Goal: Information Seeking & Learning: Learn about a topic

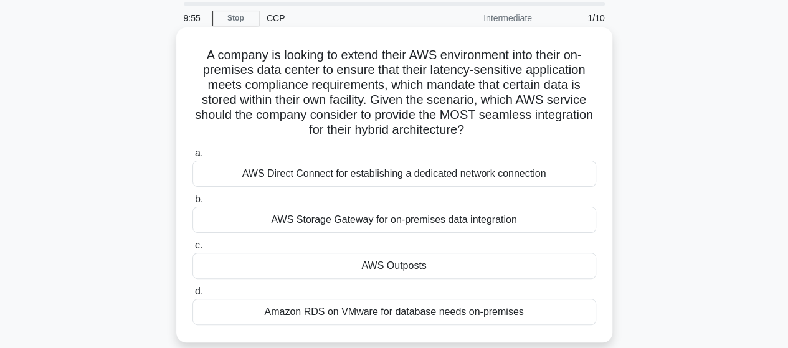
scroll to position [62, 0]
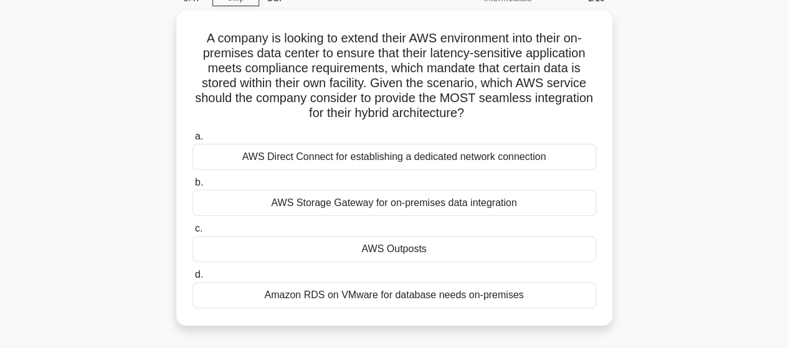
click at [645, 173] on div "A company is looking to extend their AWS environment into their on-premises dat…" at bounding box center [394, 176] width 710 height 330
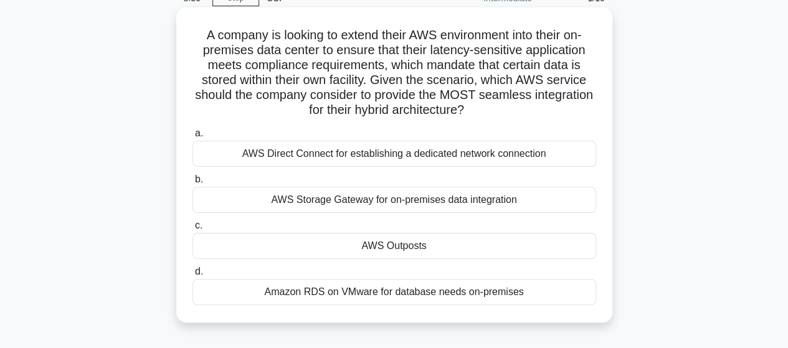
click at [511, 160] on div "AWS Direct Connect for establishing a dedicated network connection" at bounding box center [395, 154] width 404 height 26
click at [193, 138] on input "a. AWS Direct Connect for establishing a dedicated network connection" at bounding box center [193, 134] width 0 height 8
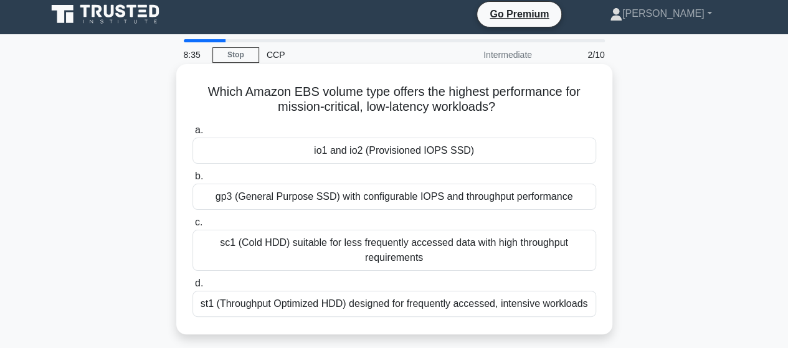
scroll to position [0, 0]
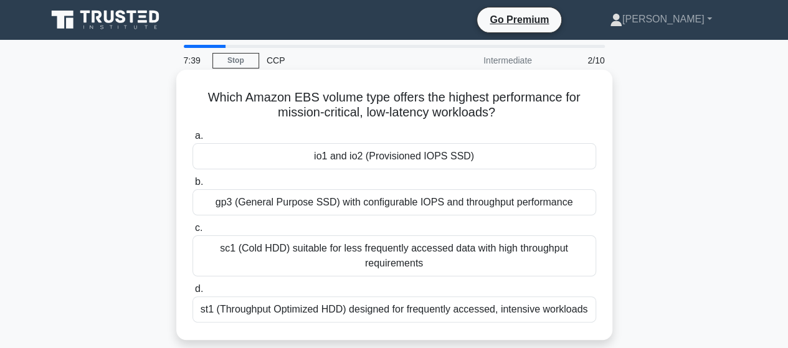
click at [482, 313] on div "st1 (Throughput Optimized HDD) designed for frequently accessed, intensive work…" at bounding box center [395, 310] width 404 height 26
click at [193, 294] on input "d. st1 (Throughput Optimized HDD) designed for frequently accessed, intensive w…" at bounding box center [193, 289] width 0 height 8
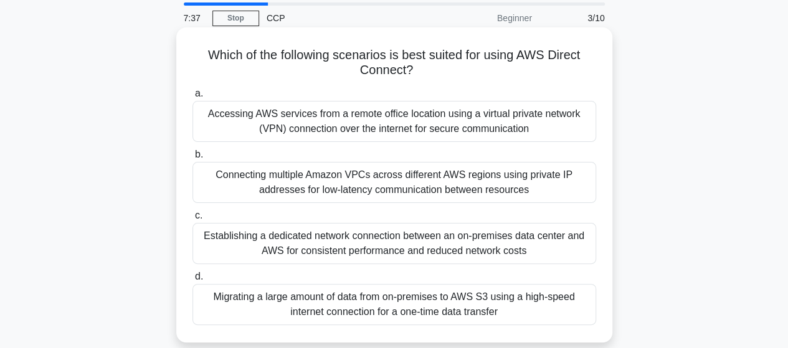
scroll to position [62, 0]
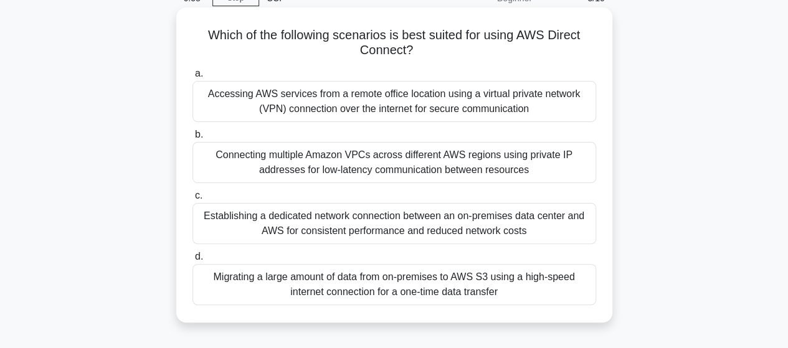
click at [543, 229] on div "Establishing a dedicated network connection between an on-premises data center …" at bounding box center [395, 223] width 404 height 41
click at [193, 200] on input "c. Establishing a dedicated network connection between an on-premises data cent…" at bounding box center [193, 196] width 0 height 8
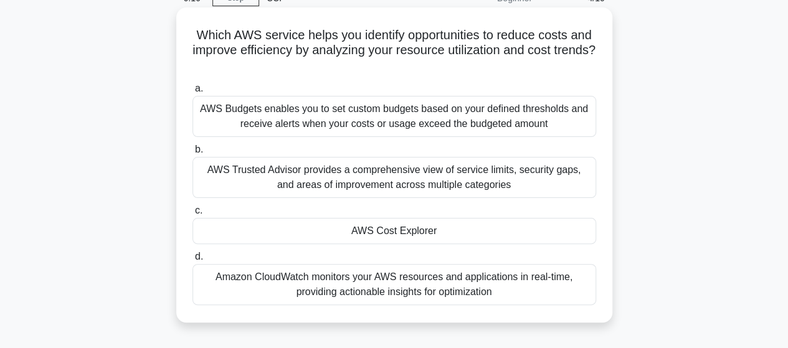
click at [297, 179] on div "AWS Trusted Advisor provides a comprehensive view of service limits, security g…" at bounding box center [395, 177] width 404 height 41
click at [193, 154] on input "b. AWS Trusted Advisor provides a comprehensive view of service limits, securit…" at bounding box center [193, 150] width 0 height 8
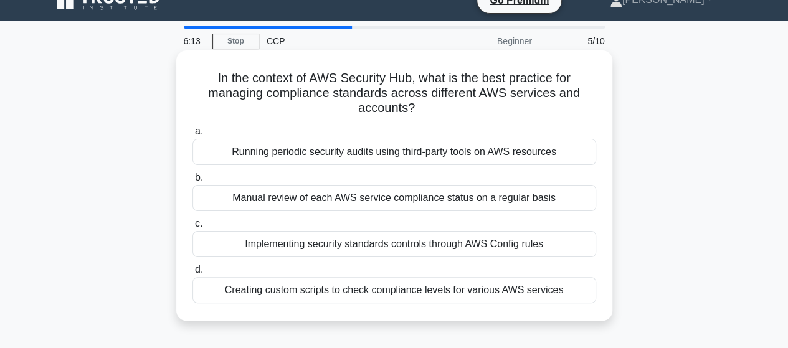
scroll to position [0, 0]
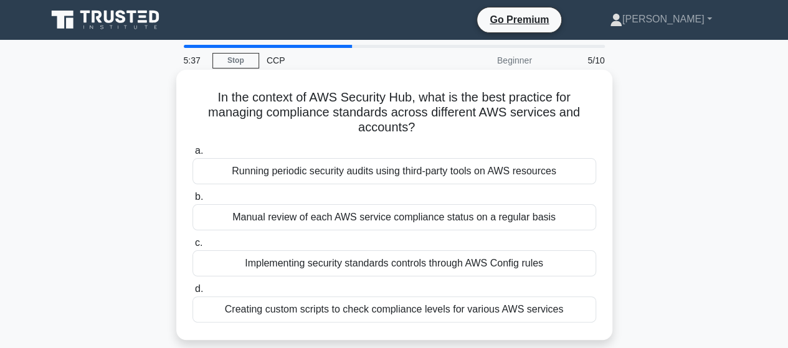
click at [526, 267] on div "Implementing security standards controls through AWS Config rules" at bounding box center [395, 264] width 404 height 26
click at [193, 247] on input "c. Implementing security standards controls through AWS Config rules" at bounding box center [193, 243] width 0 height 8
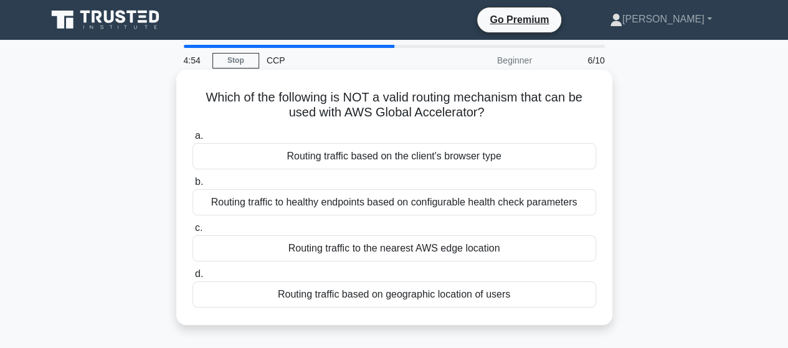
click at [474, 159] on div "Routing traffic based on the client's browser type" at bounding box center [395, 156] width 404 height 26
click at [193, 140] on input "a. Routing traffic based on the client's browser type" at bounding box center [193, 136] width 0 height 8
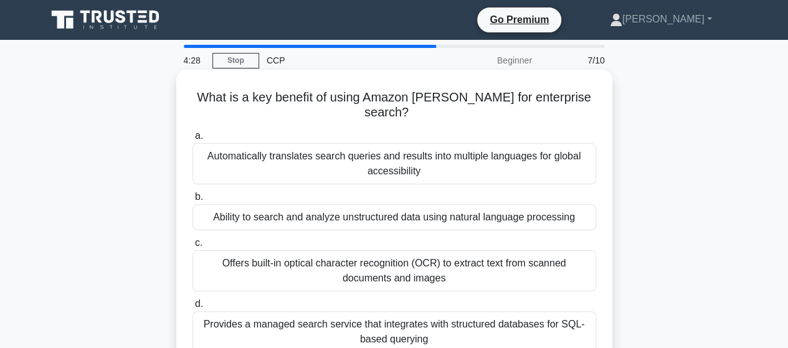
click at [499, 205] on div "Ability to search and analyze unstructured data using natural language processi…" at bounding box center [395, 217] width 404 height 26
click at [193, 201] on input "b. Ability to search and analyze unstructured data using natural language proce…" at bounding box center [193, 197] width 0 height 8
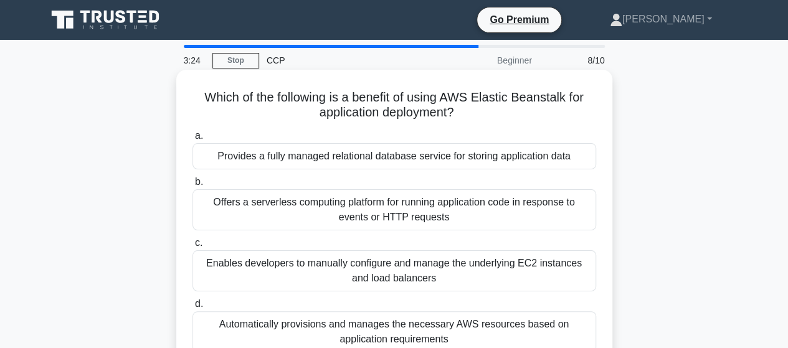
click at [538, 330] on div "Automatically provisions and manages the necessary AWS resources based on appli…" at bounding box center [395, 332] width 404 height 41
click at [193, 308] on input "d. Automatically provisions and manages the necessary AWS resources based on ap…" at bounding box center [193, 304] width 0 height 8
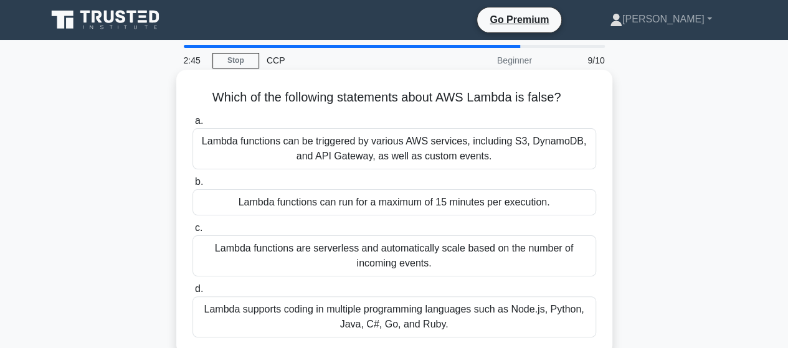
click at [487, 259] on div "Lambda functions are serverless and automatically scale based on the number of …" at bounding box center [395, 256] width 404 height 41
click at [193, 232] on input "c. Lambda functions are serverless and automatically scale based on the number …" at bounding box center [193, 228] width 0 height 8
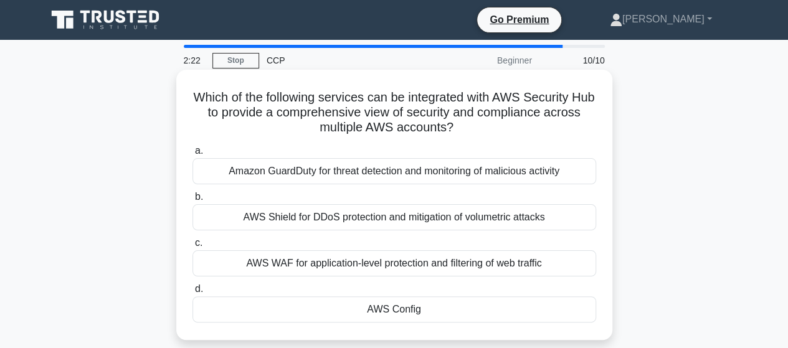
click at [434, 304] on div "AWS Config" at bounding box center [395, 310] width 404 height 26
click at [193, 294] on input "d. AWS Config" at bounding box center [193, 289] width 0 height 8
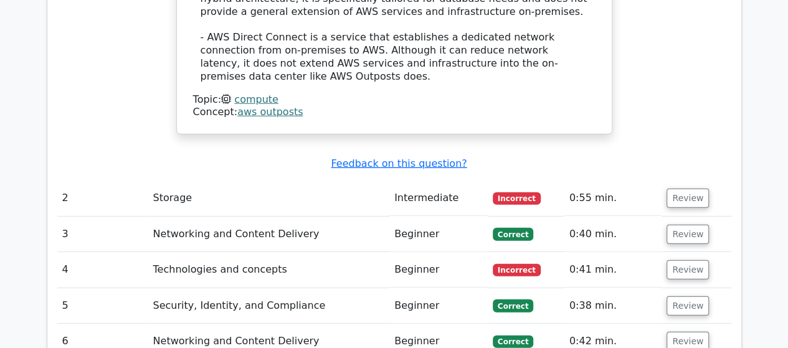
scroll to position [1745, 0]
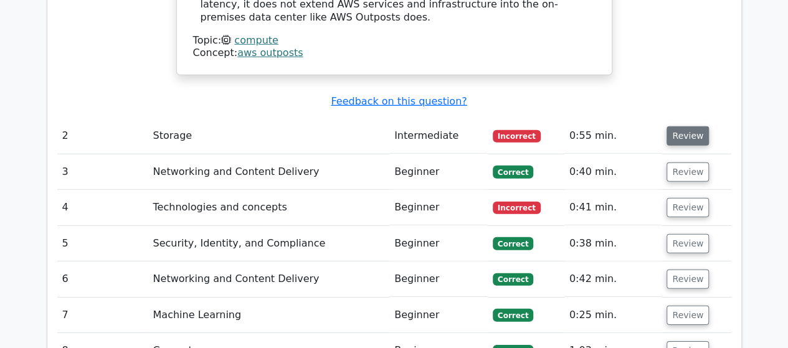
click at [684, 127] on button "Review" at bounding box center [688, 136] width 42 height 19
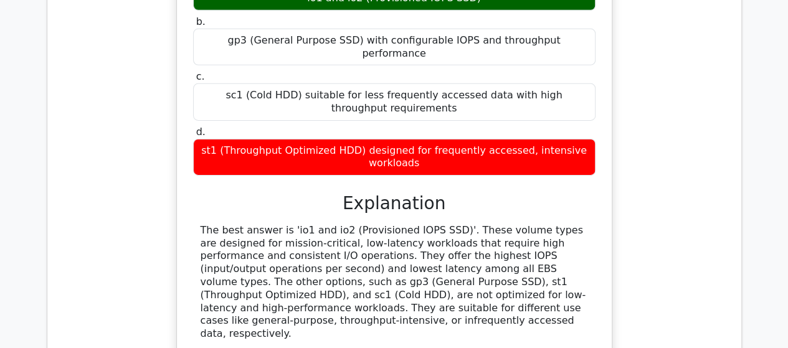
scroll to position [2119, 0]
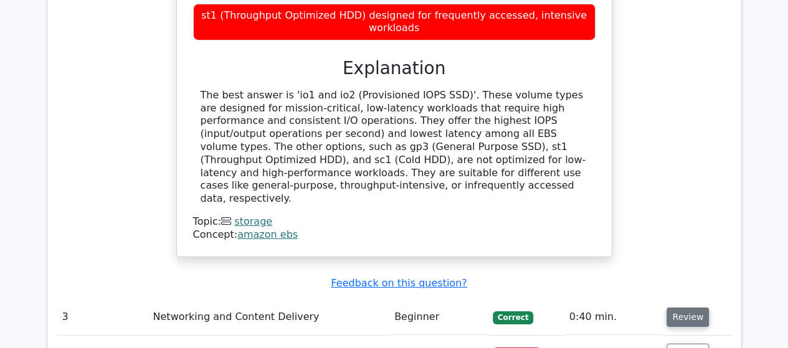
click at [694, 308] on button "Review" at bounding box center [688, 317] width 42 height 19
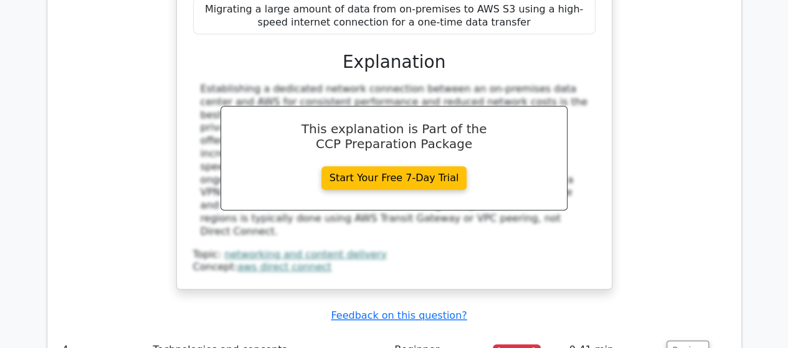
scroll to position [2742, 0]
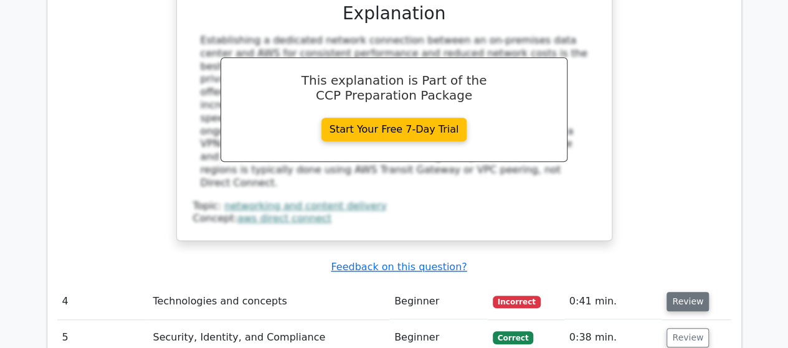
click at [680, 292] on button "Review" at bounding box center [688, 301] width 42 height 19
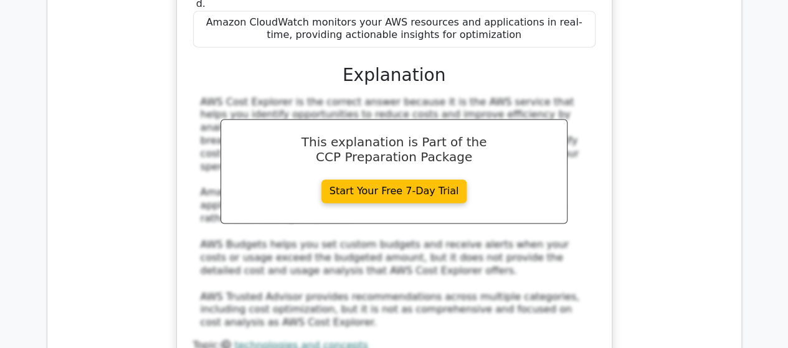
scroll to position [3427, 0]
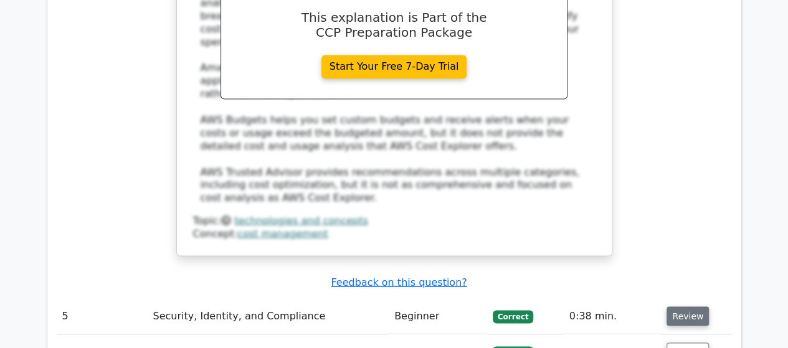
click at [674, 307] on button "Review" at bounding box center [688, 316] width 42 height 19
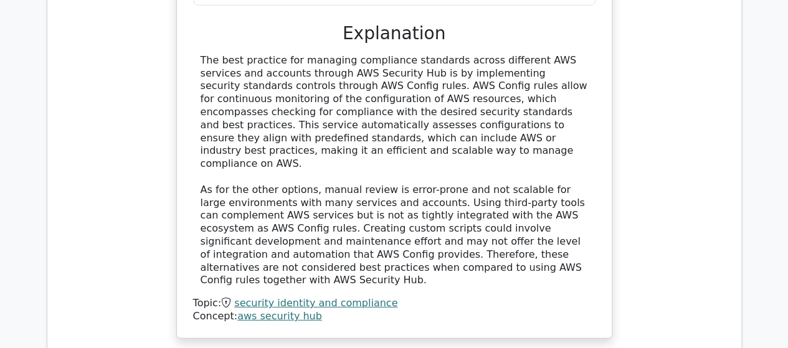
scroll to position [4051, 0]
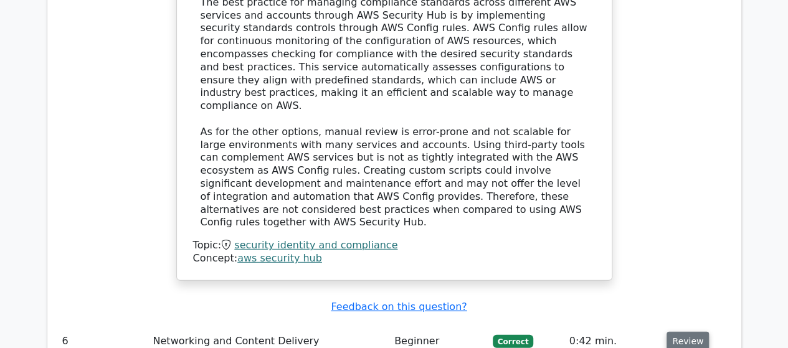
click at [684, 332] on button "Review" at bounding box center [688, 341] width 42 height 19
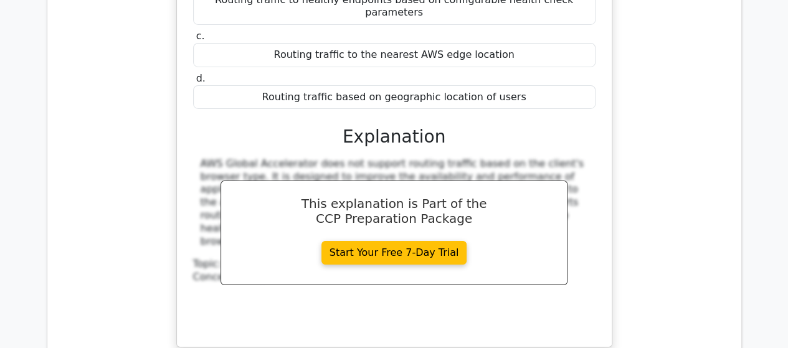
scroll to position [4549, 0]
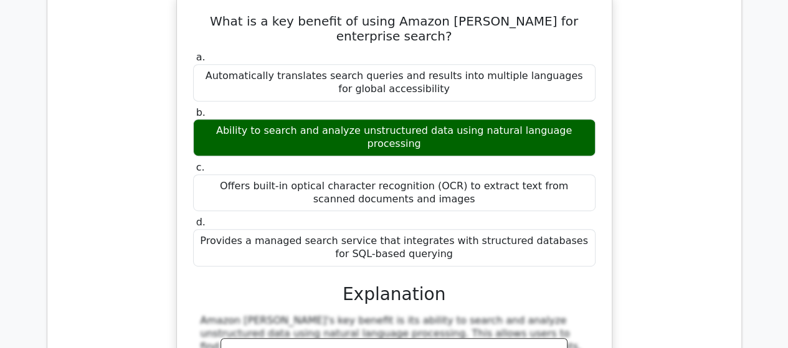
scroll to position [4985, 0]
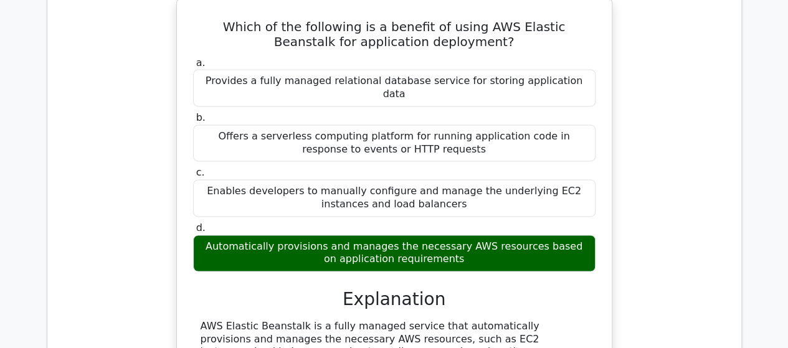
scroll to position [5671, 0]
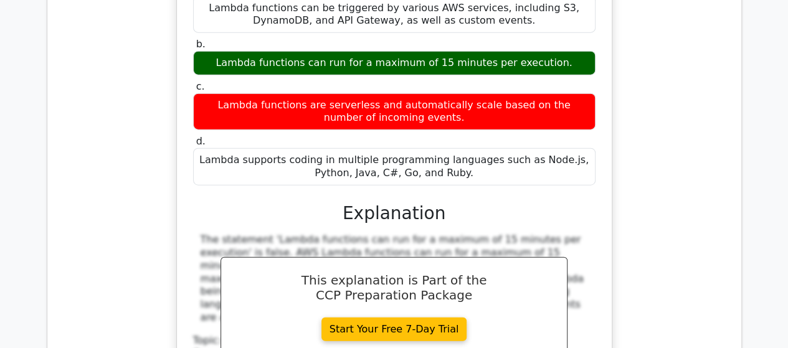
scroll to position [6169, 0]
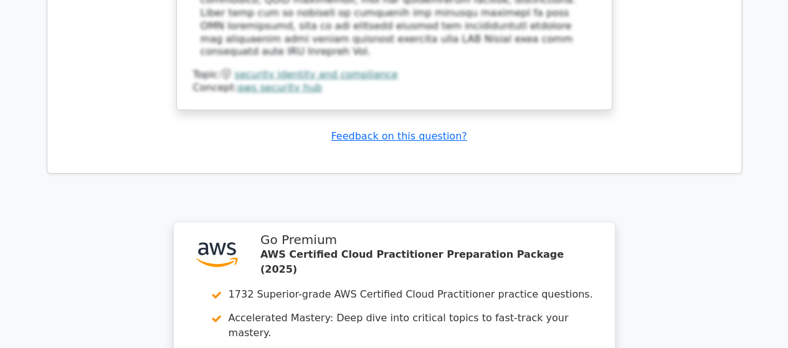
scroll to position [7167, 0]
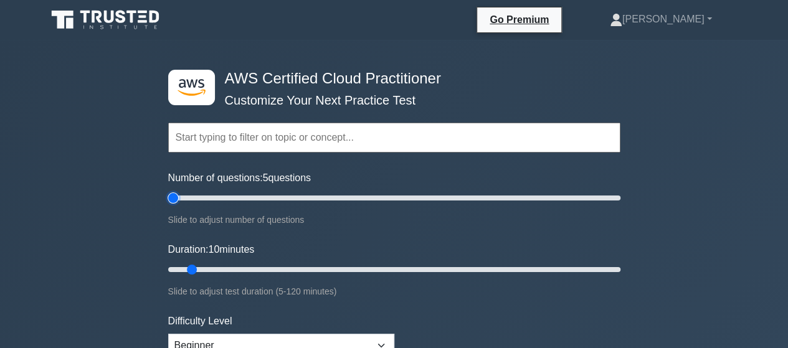
type input "5"
click at [178, 199] on input "Number of questions: 5 questions" at bounding box center [394, 198] width 452 height 15
drag, startPoint x: 192, startPoint y: 270, endPoint x: 182, endPoint y: 272, distance: 10.3
type input "5"
click at [182, 272] on input "Duration: 5 minutes" at bounding box center [394, 269] width 452 height 15
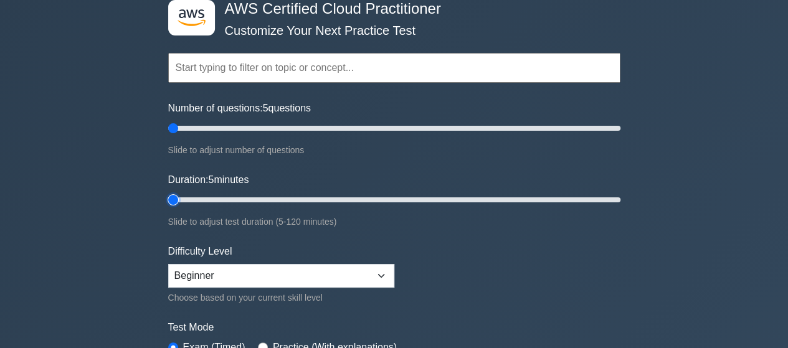
scroll to position [187, 0]
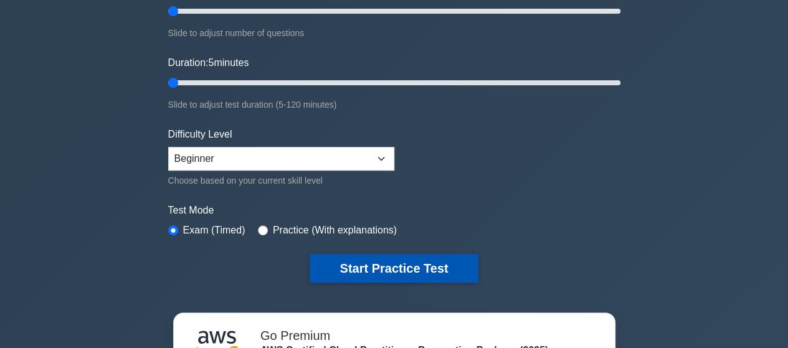
click at [405, 274] on button "Start Practice Test" at bounding box center [394, 268] width 168 height 29
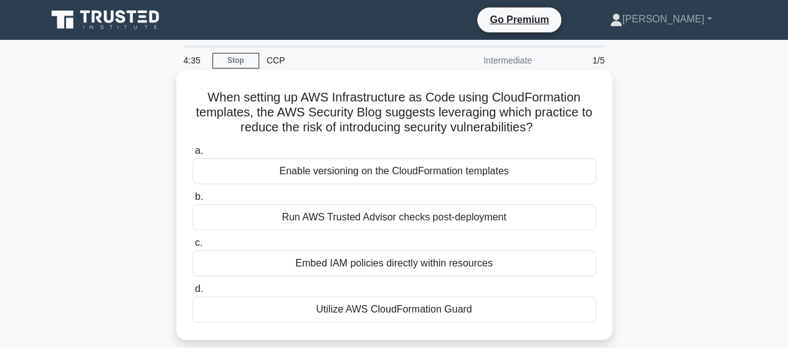
click at [446, 311] on div "Utilize AWS CloudFormation Guard" at bounding box center [395, 310] width 404 height 26
click at [193, 294] on input "d. Utilize AWS CloudFormation Guard" at bounding box center [193, 289] width 0 height 8
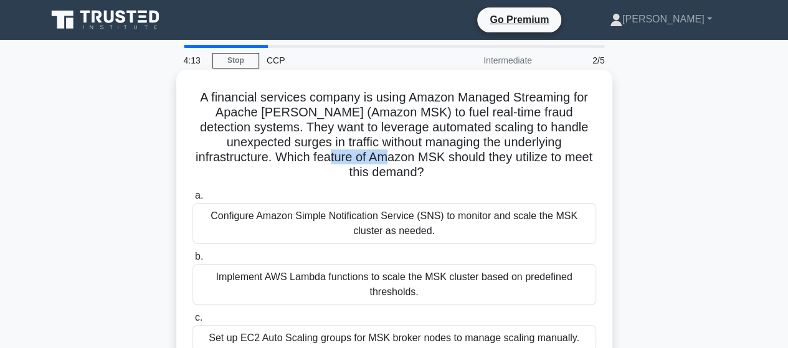
drag, startPoint x: 260, startPoint y: 158, endPoint x: 335, endPoint y: 163, distance: 74.9
click at [335, 163] on h5 "A financial services company is using Amazon Managed Streaming for Apache [PERS…" at bounding box center [394, 135] width 406 height 91
copy h5 "Amazon MSK"
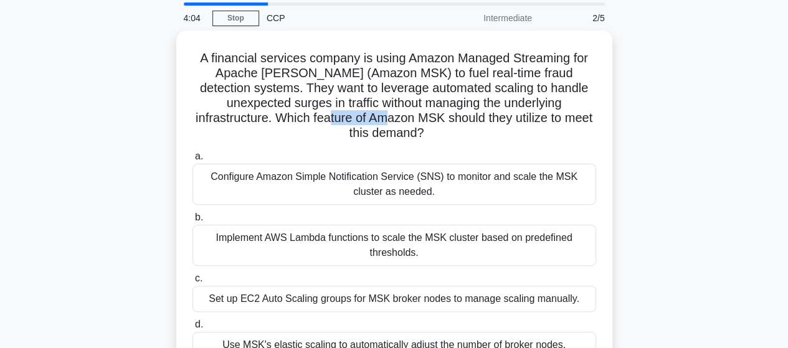
scroll to position [62, 0]
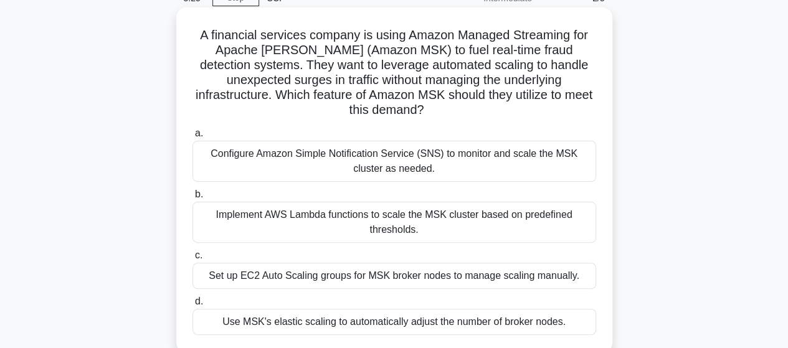
click at [494, 149] on div "Configure Amazon Simple Notification Service (SNS) to monitor and scale the MSK…" at bounding box center [395, 161] width 404 height 41
click at [193, 138] on input "a. Configure Amazon Simple Notification Service (SNS) to monitor and scale the …" at bounding box center [193, 134] width 0 height 8
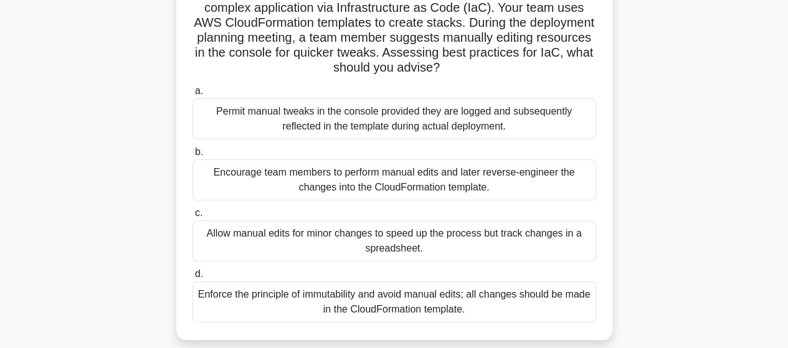
scroll to position [125, 0]
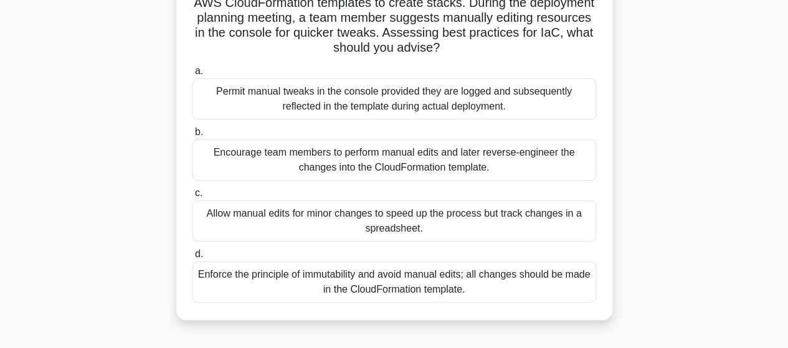
click at [546, 286] on div "Enforce the principle of immutability and avoid manual edits; all changes shoul…" at bounding box center [395, 282] width 404 height 41
click at [193, 259] on input "d. Enforce the principle of immutability and avoid manual edits; all changes sh…" at bounding box center [193, 255] width 0 height 8
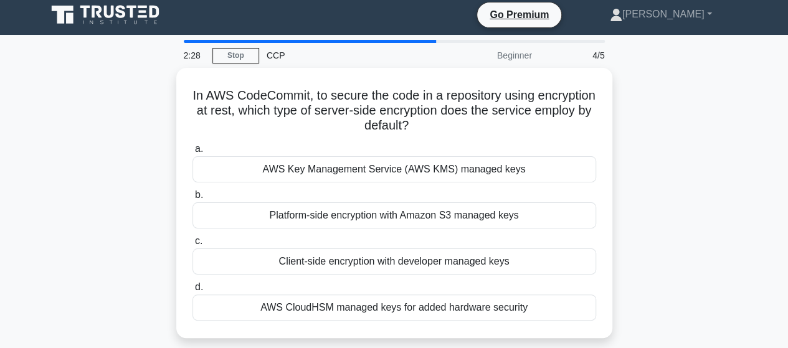
scroll to position [0, 0]
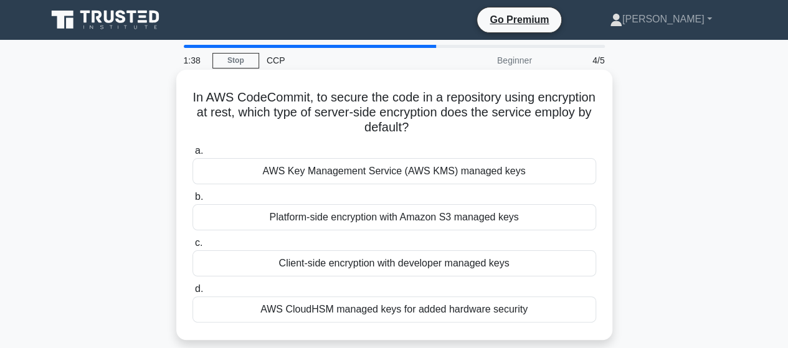
click at [502, 265] on div "Client-side encryption with developer managed keys" at bounding box center [395, 264] width 404 height 26
click at [193, 247] on input "c. Client-side encryption with developer managed keys" at bounding box center [193, 243] width 0 height 8
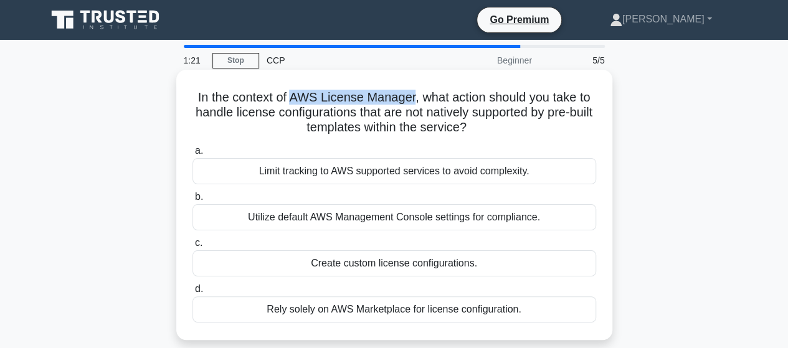
drag, startPoint x: 291, startPoint y: 99, endPoint x: 414, endPoint y: 101, distance: 122.8
click at [414, 101] on h5 "In the context of AWS License Manager, what action should you take to handle li…" at bounding box center [394, 113] width 406 height 46
copy h5 "AWS License Manager"
click at [441, 261] on div "Create custom license configurations." at bounding box center [395, 264] width 404 height 26
click at [193, 247] on input "c. Create custom license configurations." at bounding box center [193, 243] width 0 height 8
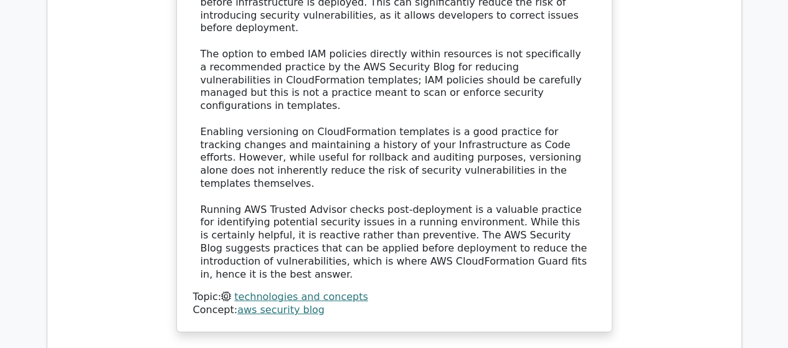
scroll to position [1371, 0]
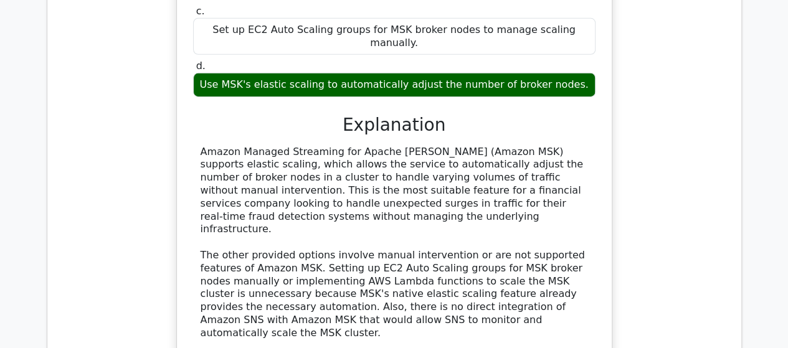
scroll to position [2119, 0]
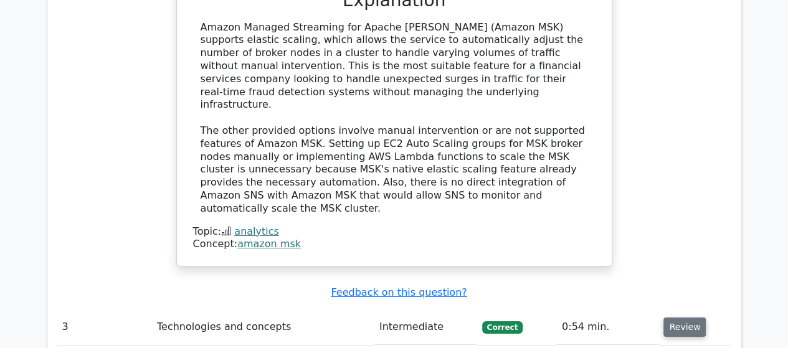
click at [690, 318] on button "Review" at bounding box center [685, 327] width 42 height 19
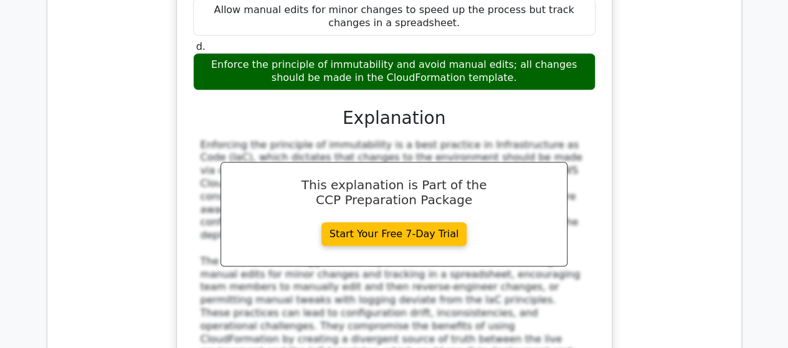
scroll to position [2742, 0]
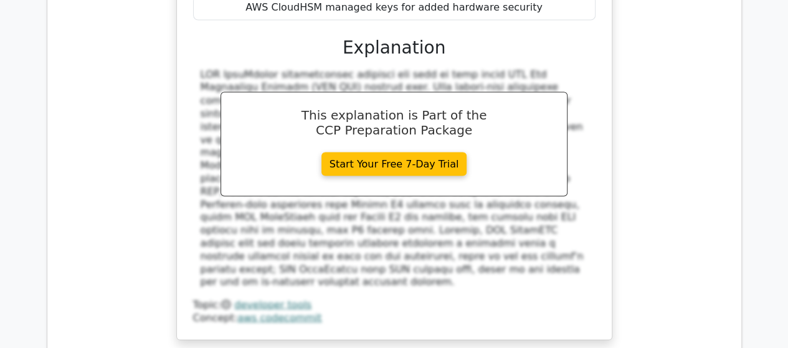
scroll to position [3490, 0]
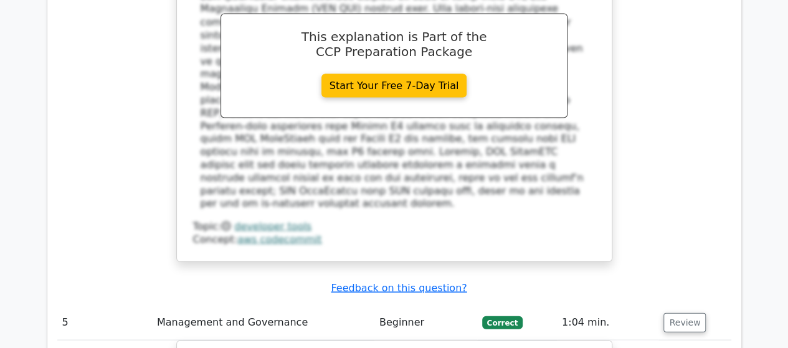
scroll to position [3552, 0]
